Goal: Connect with others: Connect with others

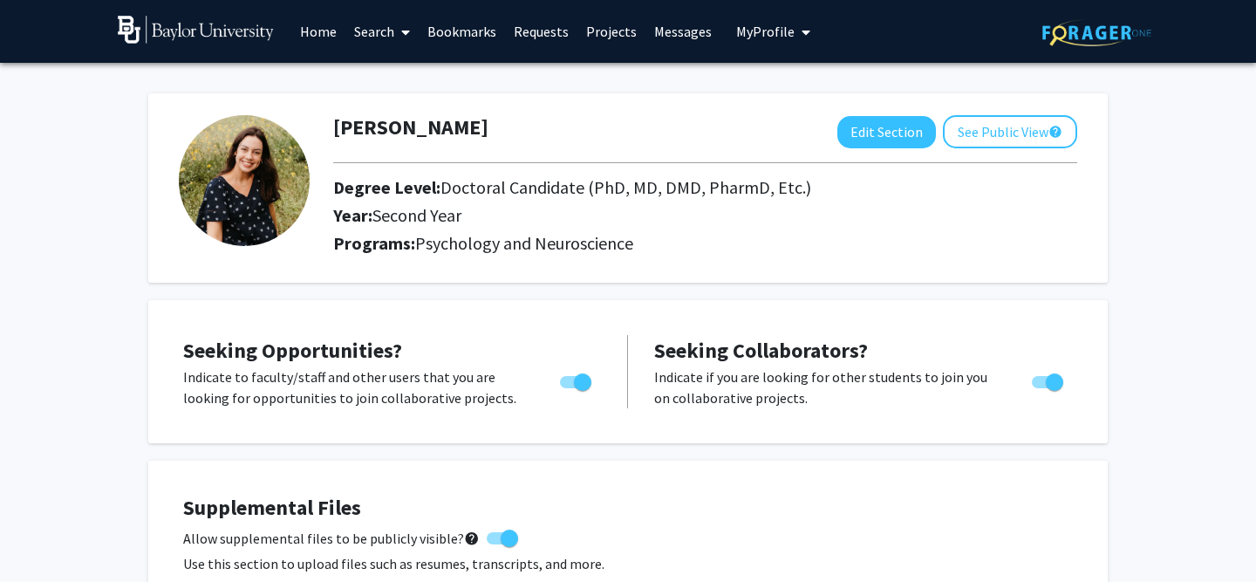
click at [385, 42] on link "Search" at bounding box center [381, 31] width 73 height 61
click at [415, 92] on span "Faculty/Staff" at bounding box center [409, 80] width 128 height 35
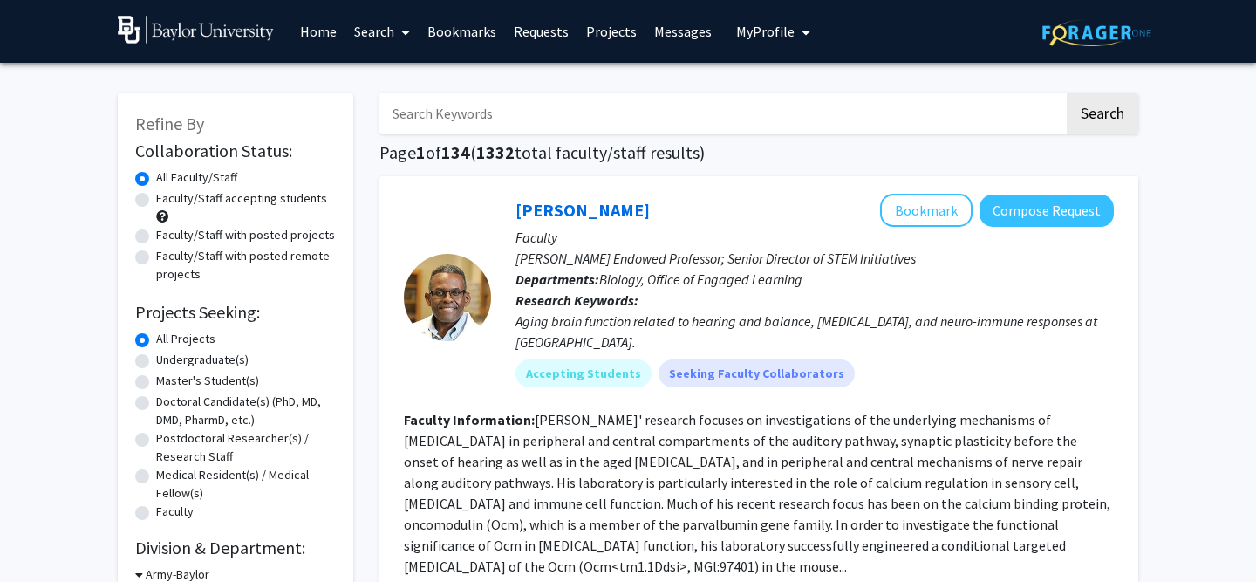
click at [528, 111] on input "Search Keywords" at bounding box center [721, 113] width 685 height 40
type input "[PERSON_NAME]"
click at [1086, 103] on button "Search" at bounding box center [1103, 113] width 72 height 40
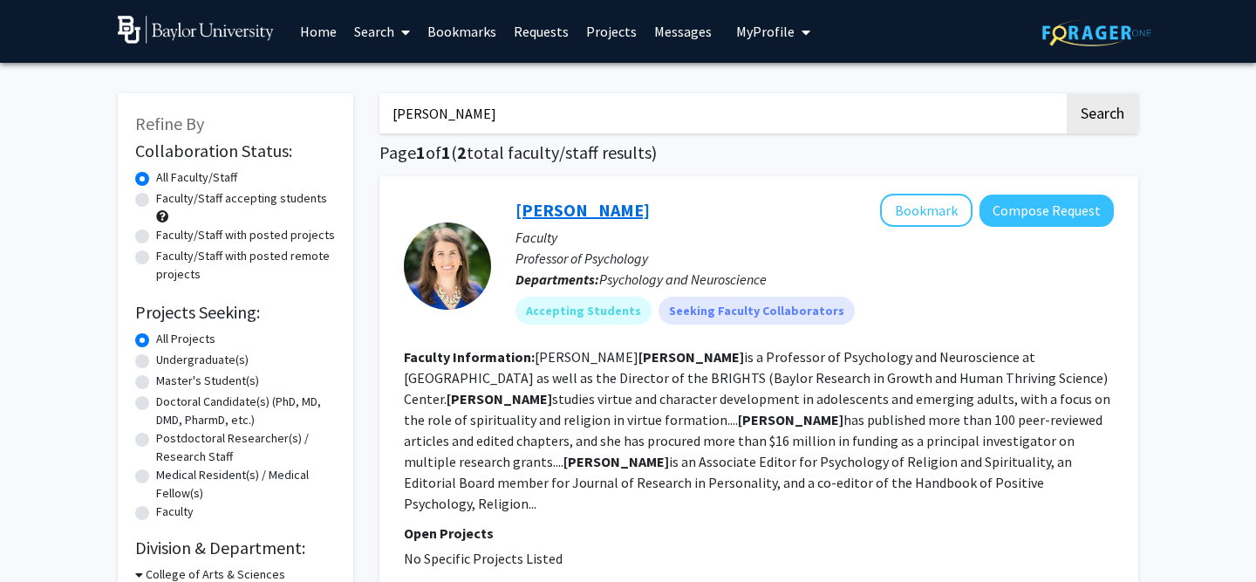
click at [568, 211] on link "[PERSON_NAME]" at bounding box center [583, 210] width 134 height 22
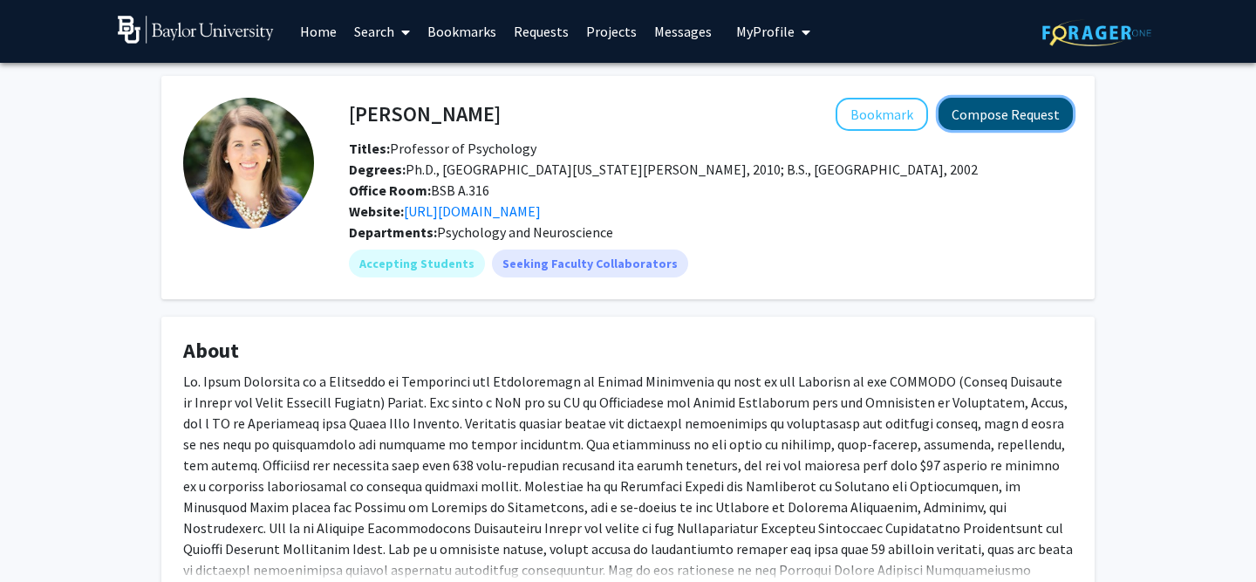
click at [988, 111] on button "Compose Request" at bounding box center [1006, 114] width 134 height 32
